Goal: Information Seeking & Learning: Learn about a topic

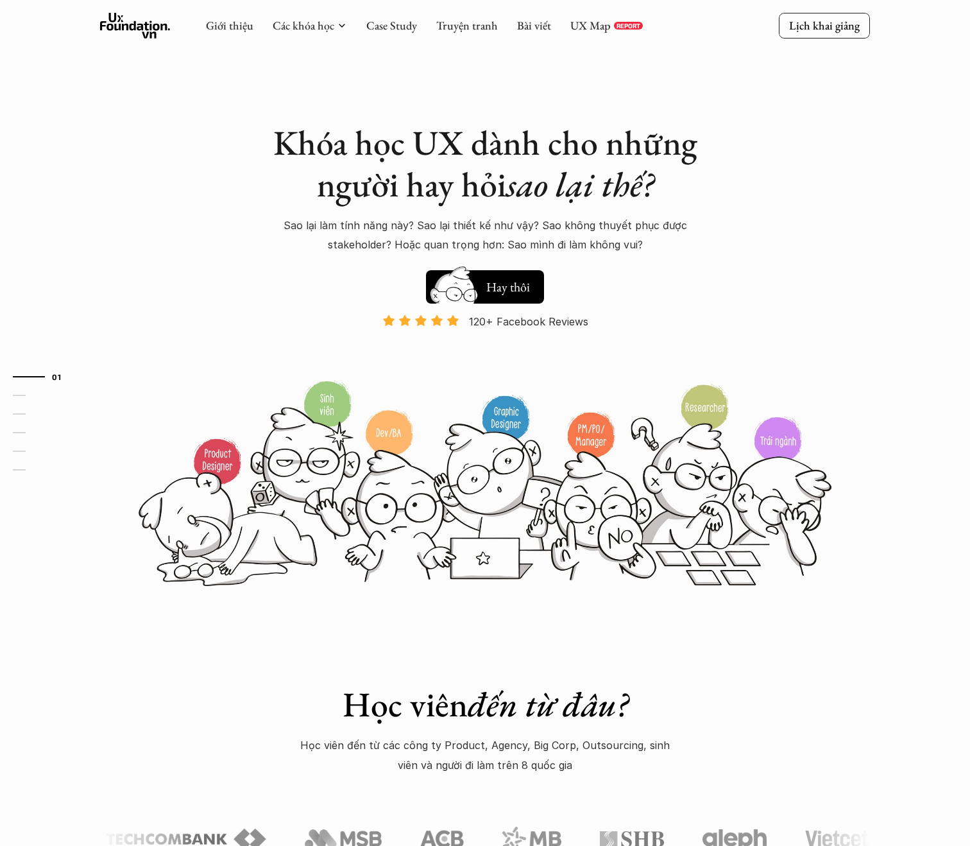
click at [509, 295] on button "Hay thôi Xem thử" at bounding box center [485, 286] width 118 height 33
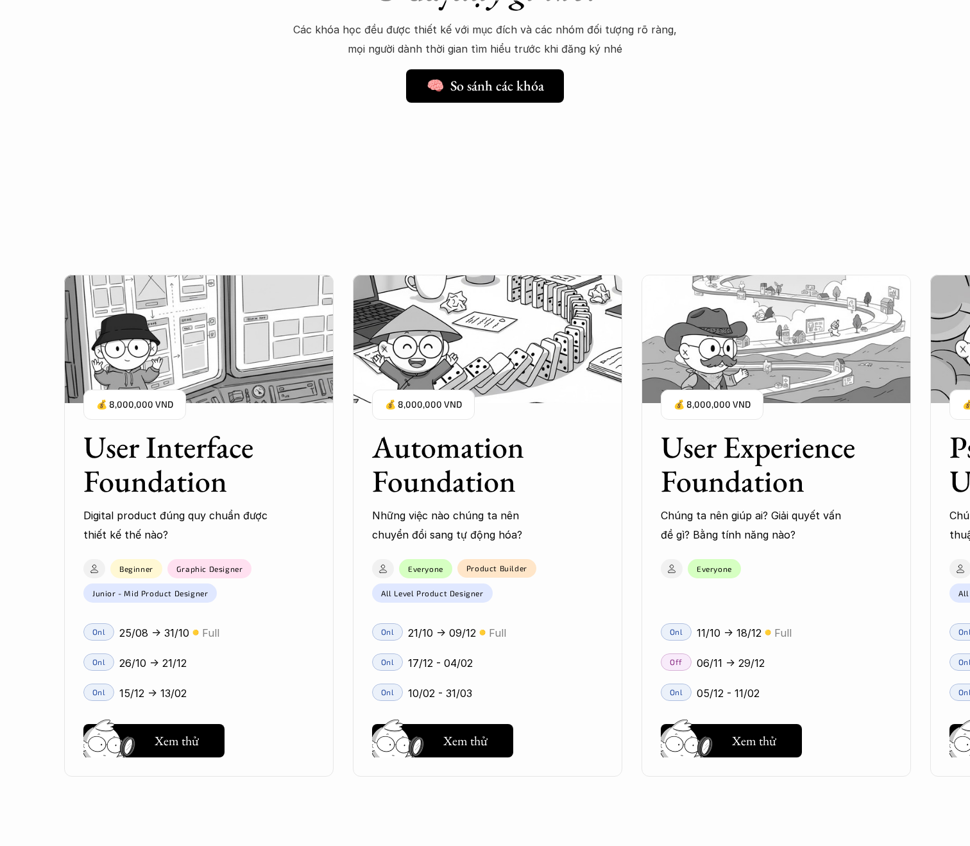
scroll to position [1068, 0]
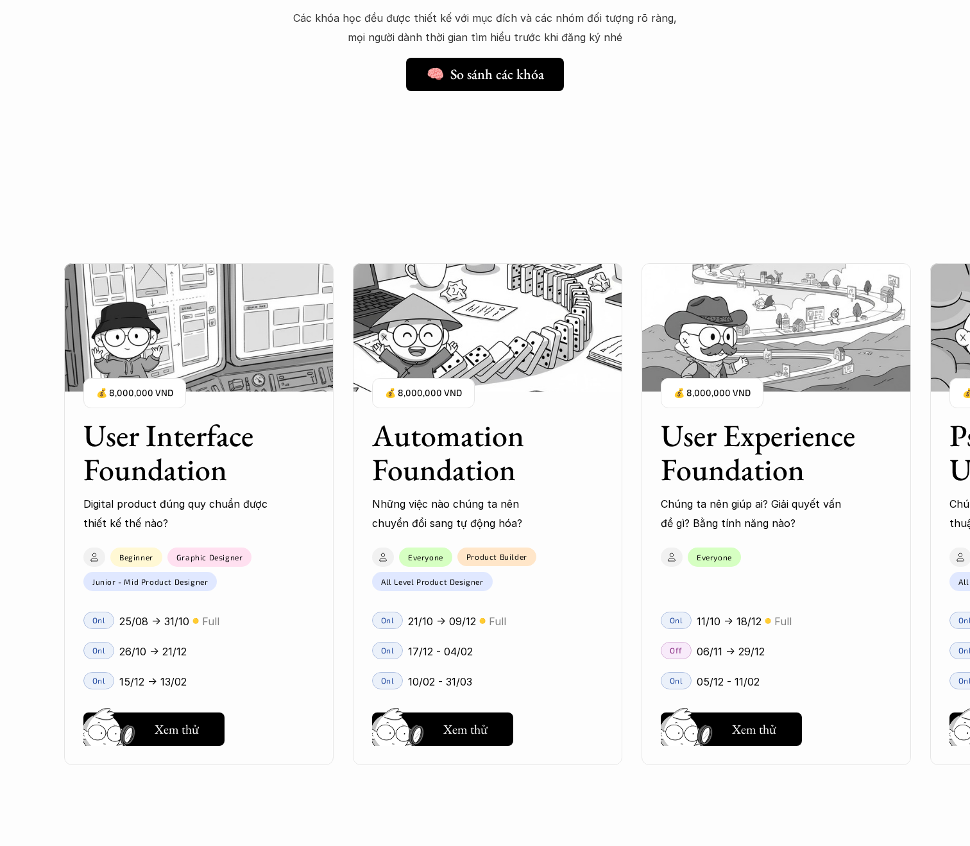
click at [691, 599] on div "Onl 11/10 -> 18/12 🟡 Full Off 06/11 -> 29/12 Onl 05/12 - 11/02" at bounding box center [776, 647] width 269 height 97
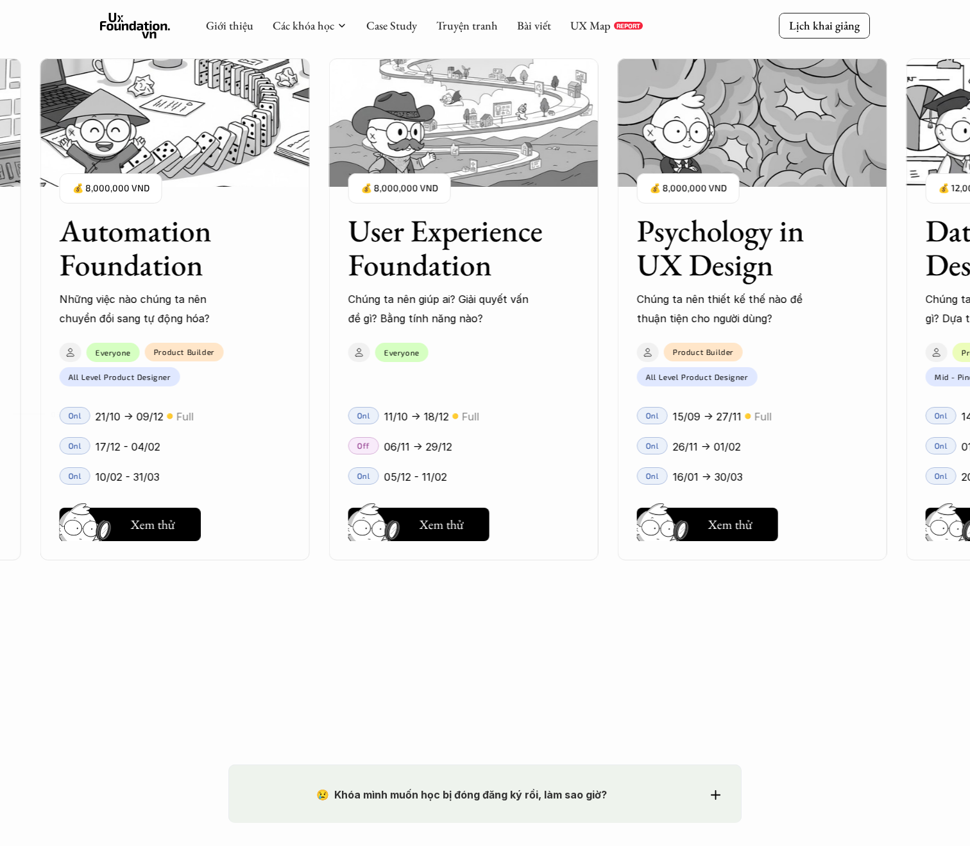
scroll to position [1315, 0]
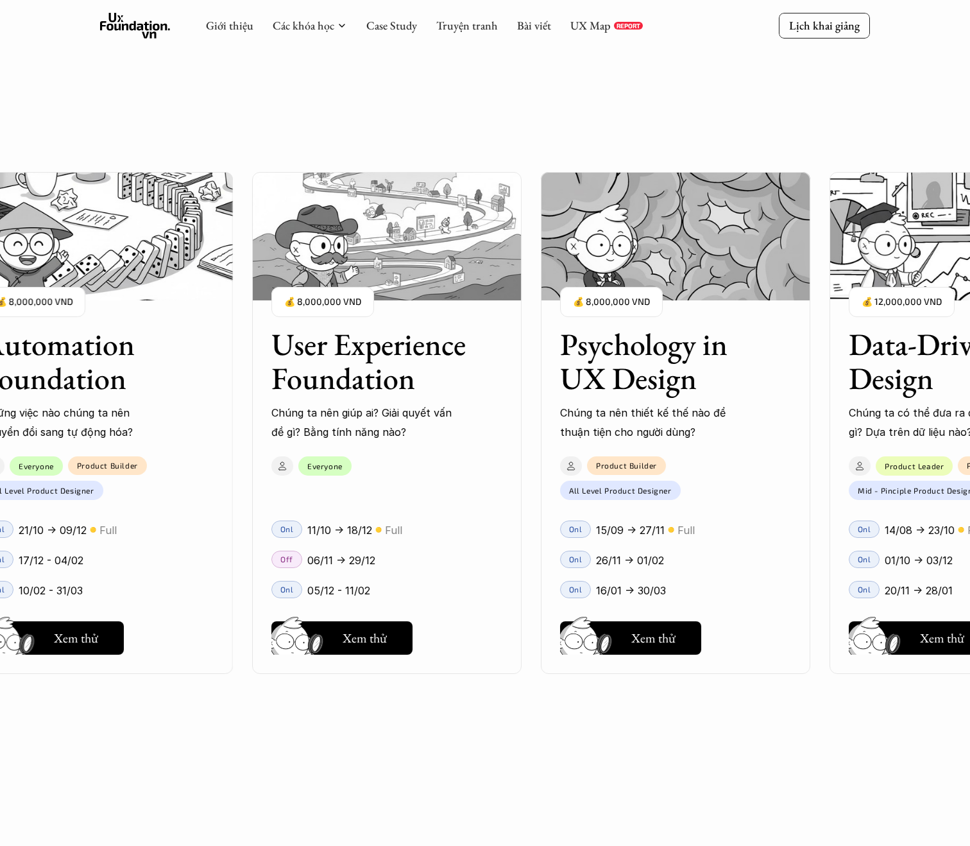
drag, startPoint x: 651, startPoint y: 594, endPoint x: 481, endPoint y: 595, distance: 170.0
click at [481, 595] on div "User Interface Foundation Digital product đúng quy chuẩn được thiết kế thế nào?…" at bounding box center [485, 423] width 842 height 846
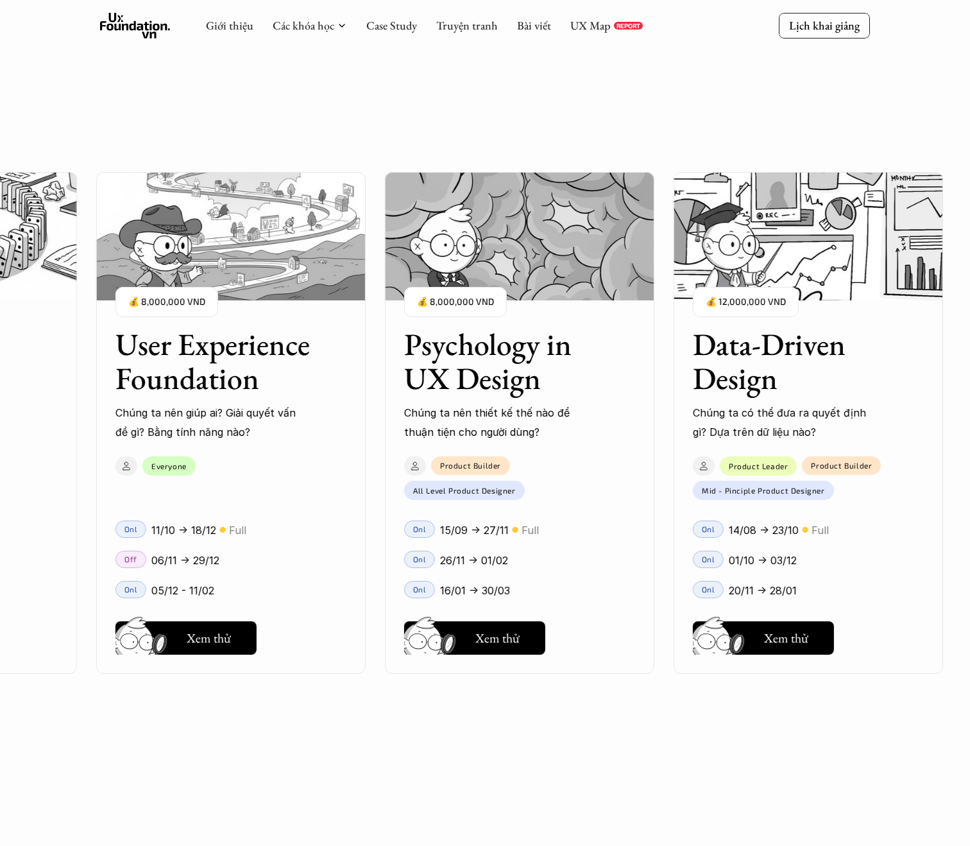
drag, startPoint x: 472, startPoint y: 493, endPoint x: 318, endPoint y: 479, distance: 154.0
click at [318, 479] on div "User Interface Foundation Digital product đúng quy chuẩn được thiết kế thế nào?…" at bounding box center [485, 423] width 842 height 846
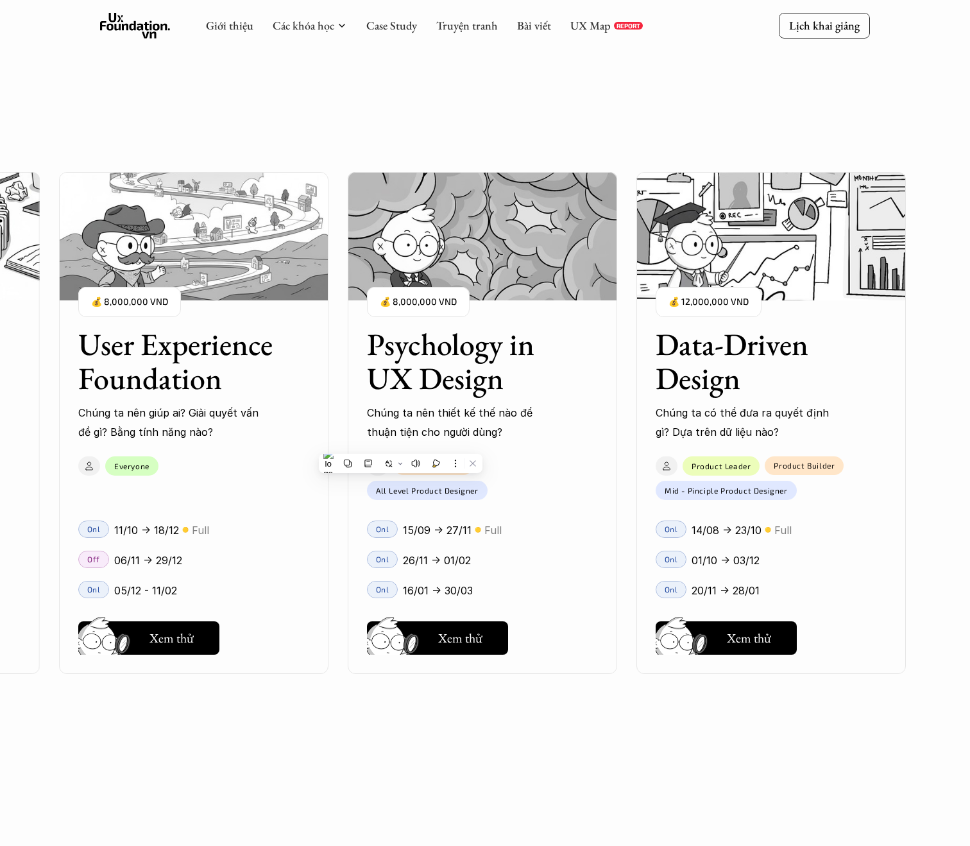
drag, startPoint x: 847, startPoint y: 547, endPoint x: 585, endPoint y: 543, distance: 261.8
click at [585, 543] on div "User Interface Foundation Digital product đúng quy chuẩn được thiết kế thế nào?…" at bounding box center [485, 423] width 842 height 846
click at [932, 585] on div "User Interface Foundation Digital product đúng quy chuẩn được thiết kế thế nào?…" at bounding box center [485, 423] width 970 height 846
drag, startPoint x: 845, startPoint y: 529, endPoint x: 828, endPoint y: 531, distance: 16.9
click at [828, 531] on div "User Interface Foundation Digital product đúng quy chuẩn được thiết kế thế nào?…" at bounding box center [485, 423] width 842 height 846
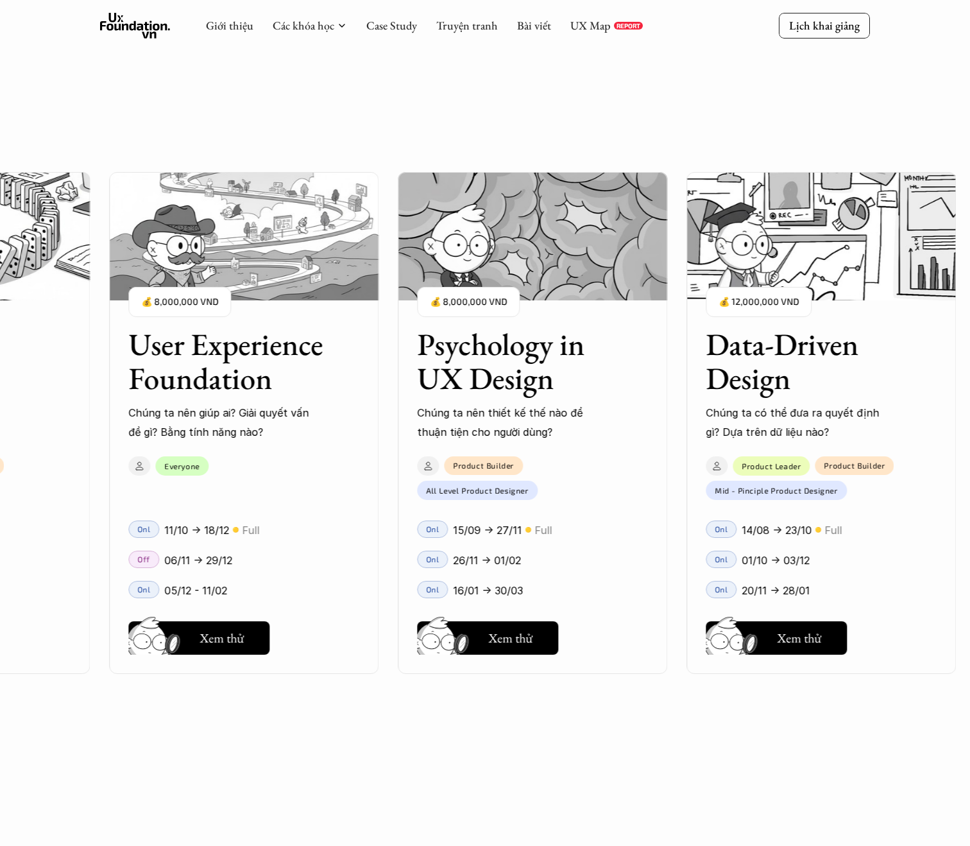
drag, startPoint x: 570, startPoint y: 592, endPoint x: 648, endPoint y: 591, distance: 77.6
click at [648, 591] on div "User Interface Foundation Digital product đúng quy chuẩn được thiết kế thế nào?…" at bounding box center [485, 423] width 842 height 846
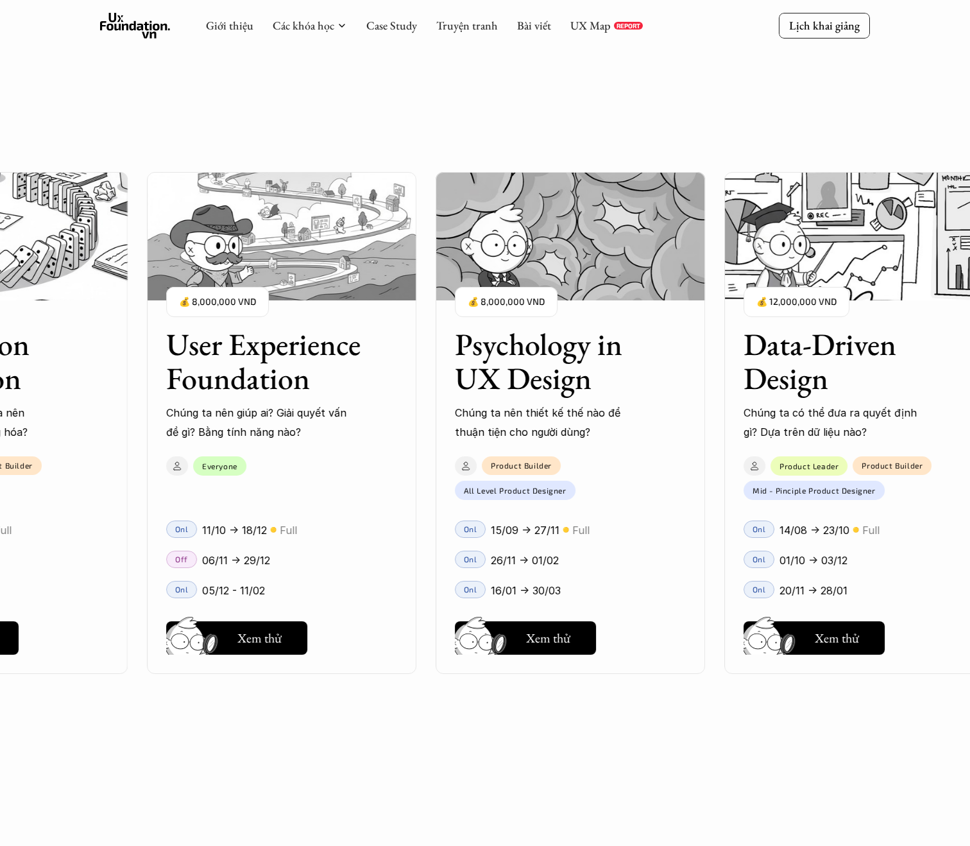
drag, startPoint x: 601, startPoint y: 585, endPoint x: 733, endPoint y: 588, distance: 132.9
click at [733, 588] on div "User Interface Foundation Digital product đúng quy chuẩn được thiết kế thế nào?…" at bounding box center [485, 423] width 842 height 846
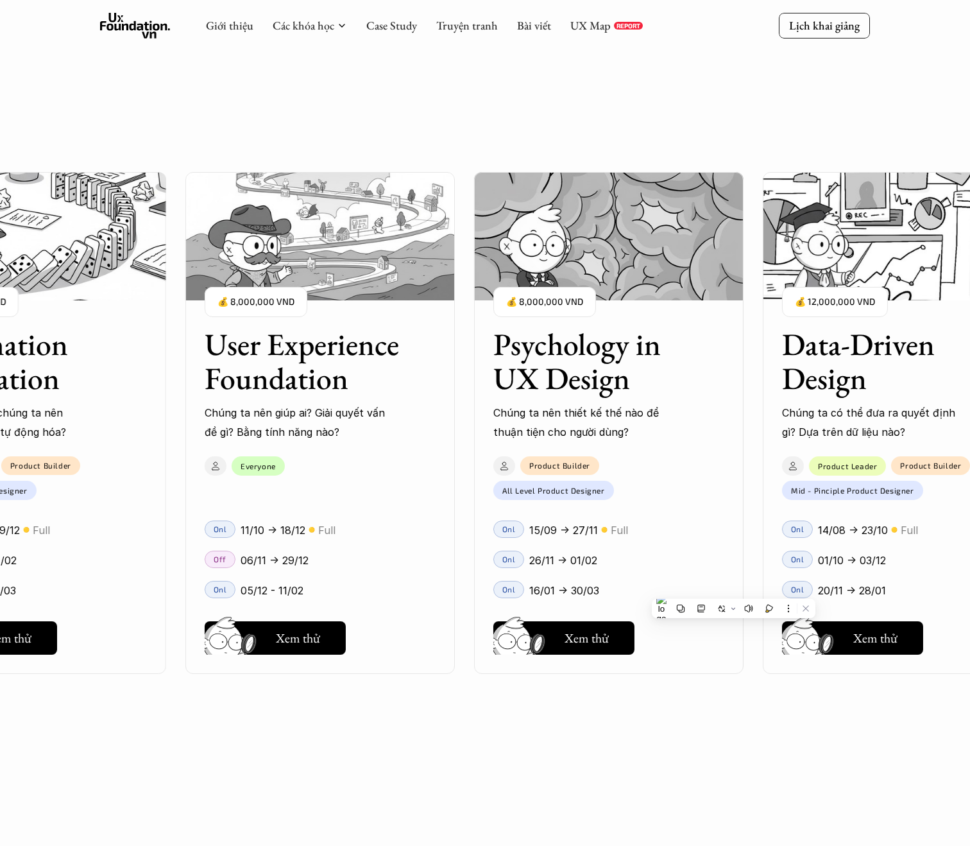
drag, startPoint x: 387, startPoint y: 601, endPoint x: 498, endPoint y: 607, distance: 111.1
click at [498, 607] on div "User Interface Foundation Digital product đúng quy chuẩn được thiết kế thế nào?…" at bounding box center [485, 423] width 842 height 846
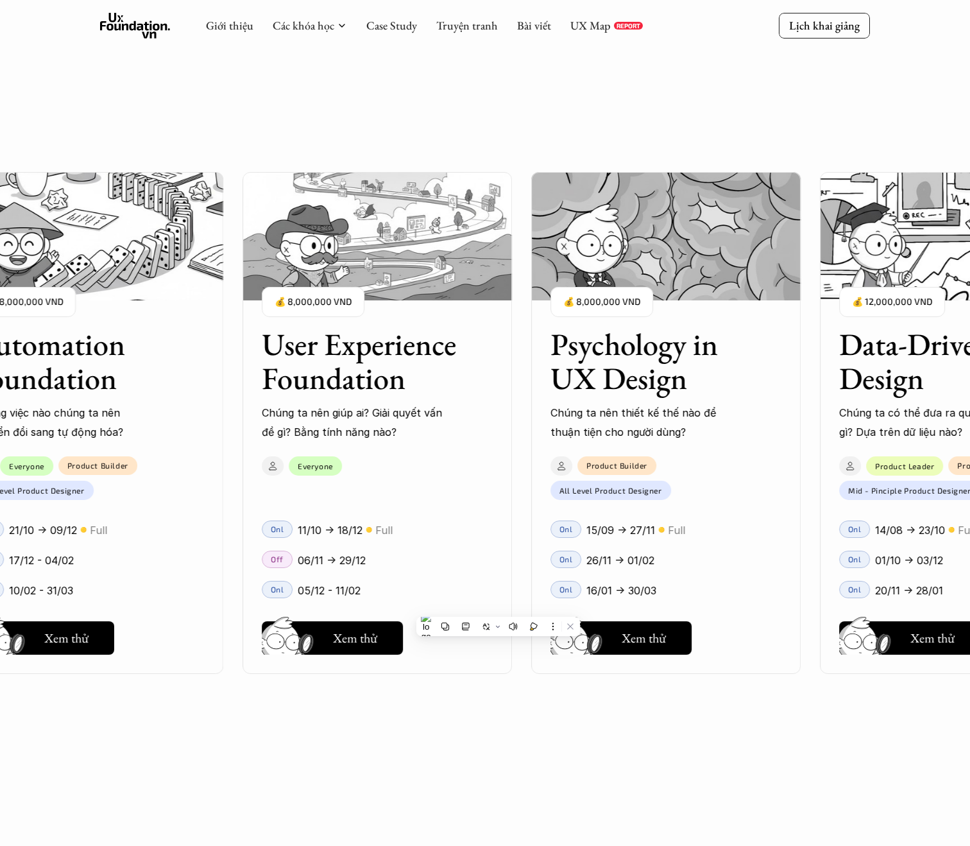
drag, startPoint x: 406, startPoint y: 591, endPoint x: 669, endPoint y: 590, distance: 263.1
click at [669, 590] on div "User Interface Foundation Digital product đúng quy chuẩn được thiết kế thế nào?…" at bounding box center [485, 423] width 842 height 846
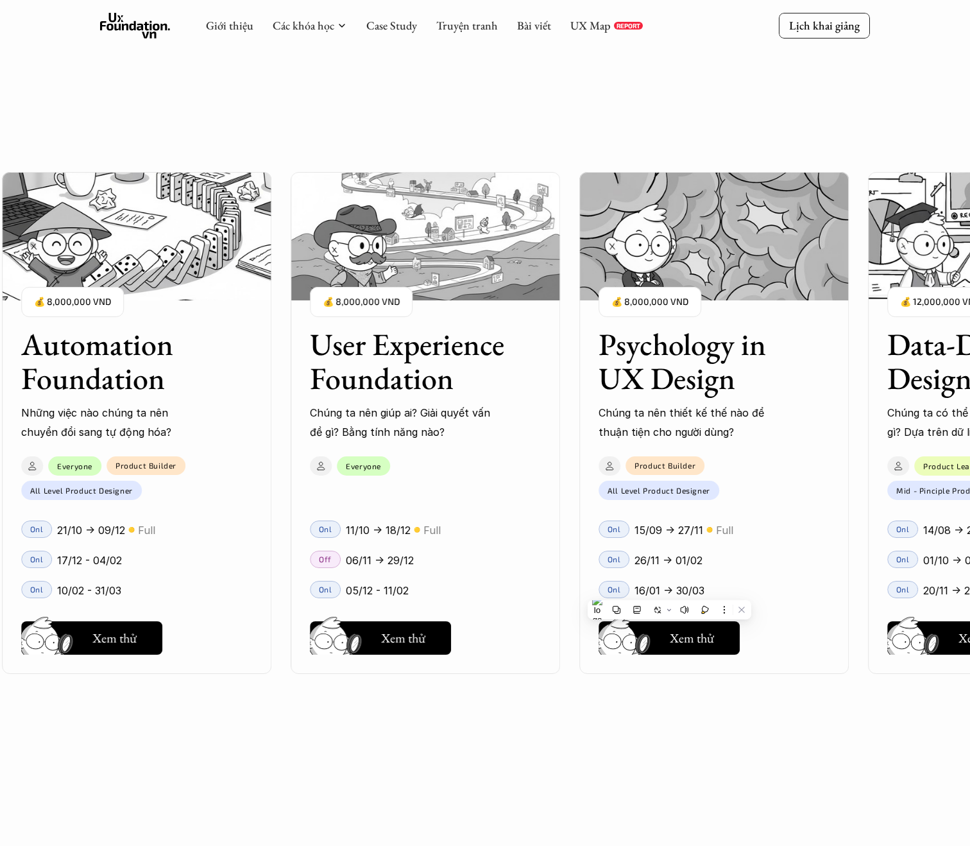
drag, startPoint x: 446, startPoint y: 572, endPoint x: 858, endPoint y: 583, distance: 412.1
click at [858, 583] on div "User Interface Foundation Digital product đúng quy chuẩn được thiết kế thế nào?…" at bounding box center [485, 423] width 842 height 846
click at [401, 641] on h5 "Xem thử" at bounding box center [403, 639] width 44 height 18
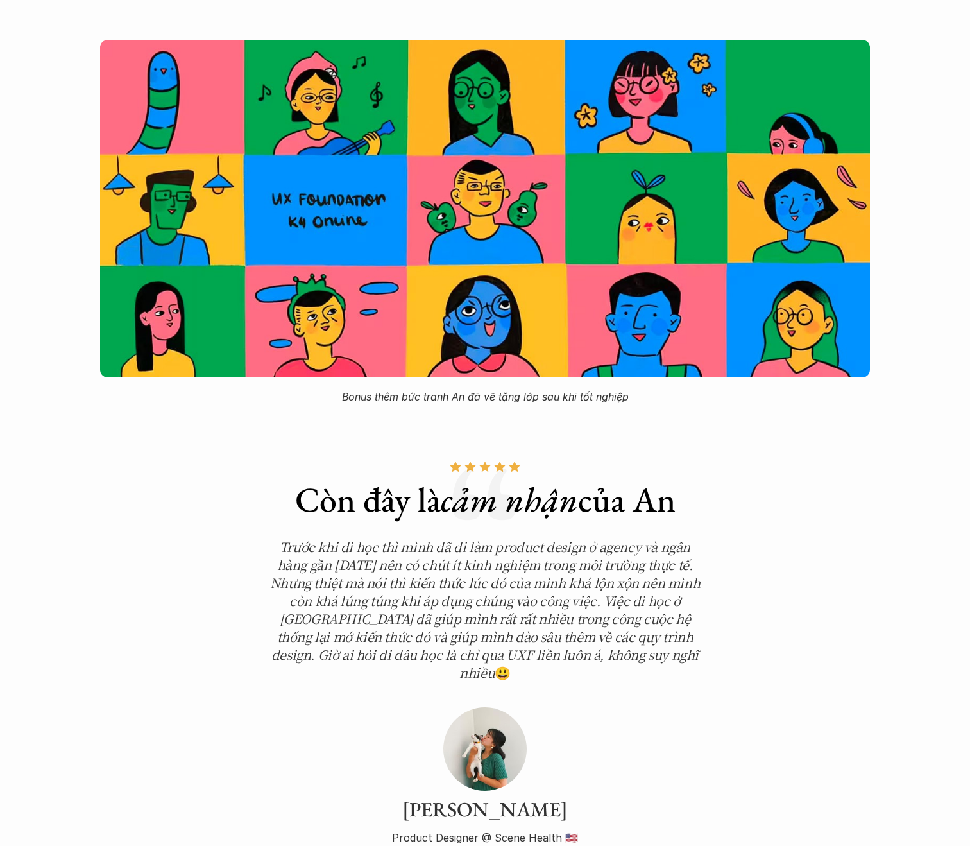
scroll to position [4118, 0]
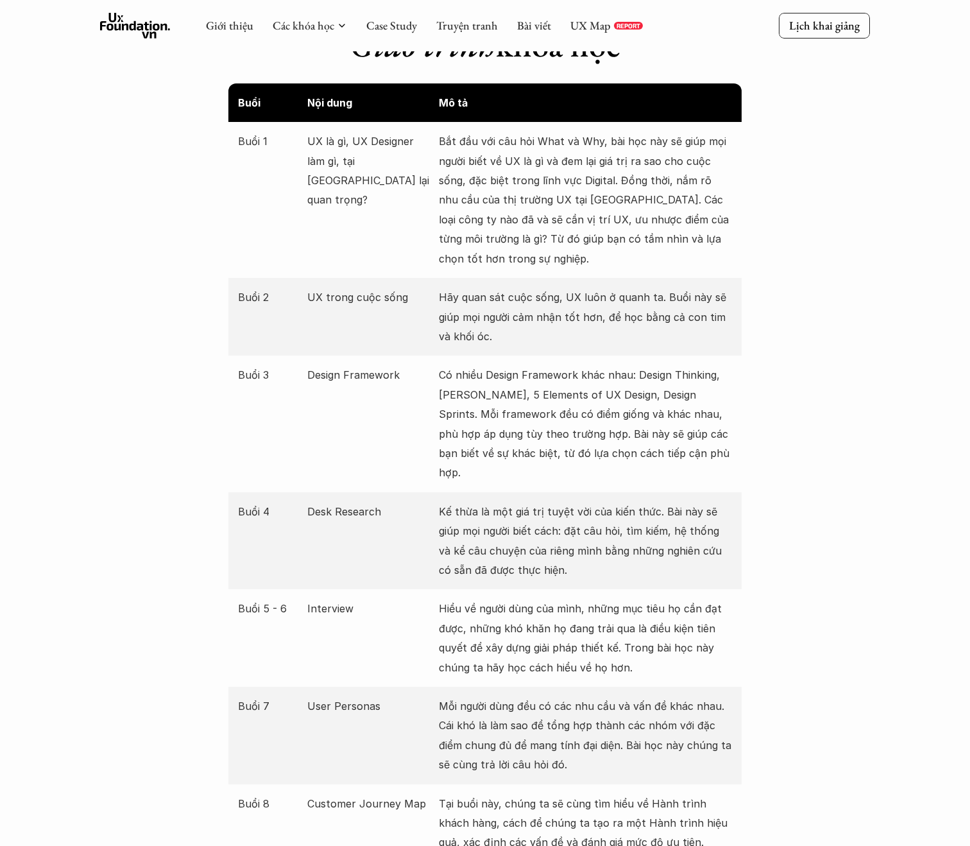
scroll to position [1442, 0]
